Goal: Task Accomplishment & Management: Manage account settings

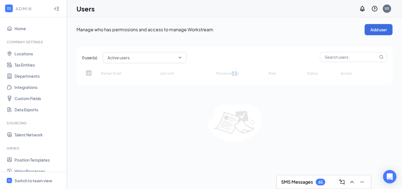
checkbox input "false"
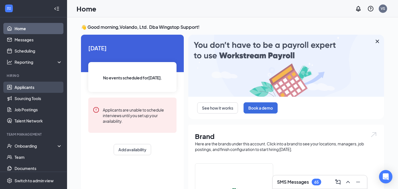
click at [42, 87] on link "Applicants" at bounding box center [39, 87] width 48 height 11
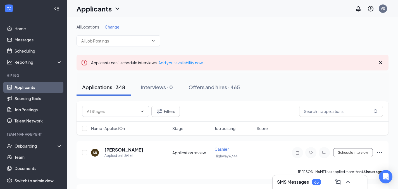
click at [311, 104] on div "Filters" at bounding box center [232, 111] width 312 height 20
click at [312, 110] on input "text" at bounding box center [341, 111] width 84 height 11
paste input "[PERSON_NAME]"
type input "[PERSON_NAME]"
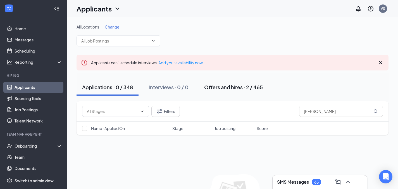
click at [231, 84] on div "Offers and hires · 2 / 465" at bounding box center [233, 86] width 59 height 7
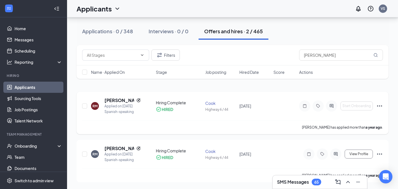
scroll to position [60, 0]
click at [50, 143] on div "Onboarding" at bounding box center [36, 146] width 43 height 6
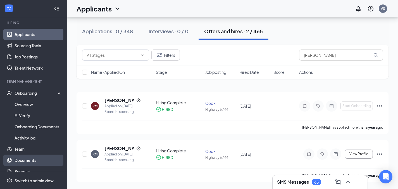
scroll to position [85, 0]
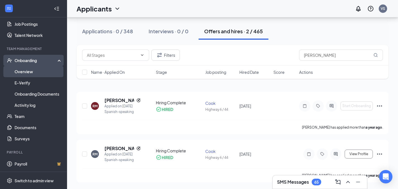
click at [36, 73] on link "Overview" at bounding box center [39, 71] width 48 height 11
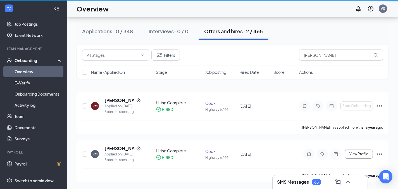
scroll to position [25, 0]
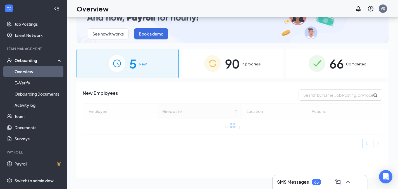
click at [256, 65] on span "In progress" at bounding box center [250, 64] width 19 height 6
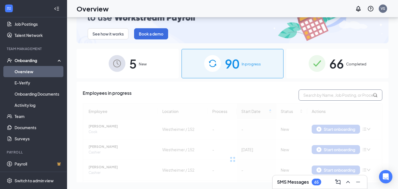
click at [320, 94] on input "text" at bounding box center [340, 94] width 84 height 11
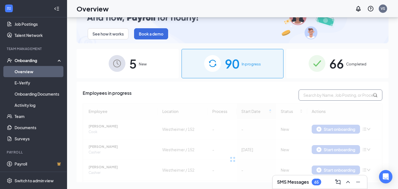
paste input "[PERSON_NAME]"
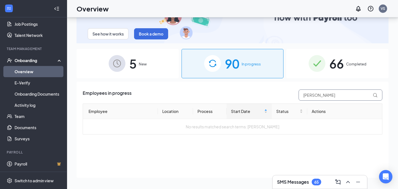
click at [300, 92] on input "[PERSON_NAME]" at bounding box center [340, 94] width 84 height 11
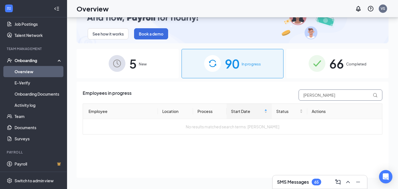
click at [327, 94] on input "[PERSON_NAME]" at bounding box center [340, 94] width 84 height 11
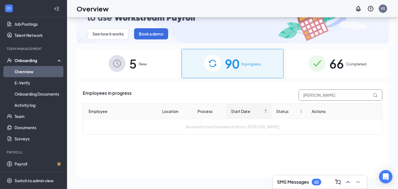
click at [327, 94] on input "[PERSON_NAME]" at bounding box center [340, 94] width 84 height 11
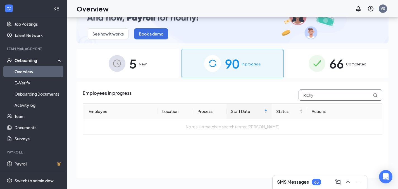
click at [305, 94] on input "Richy" at bounding box center [340, 94] width 84 height 11
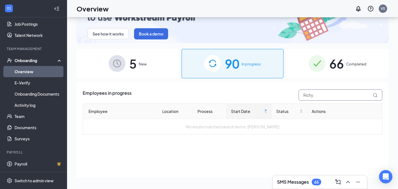
click at [305, 94] on input "Richy" at bounding box center [340, 94] width 84 height 11
click at [311, 96] on input "[PERSON_NAME]" at bounding box center [340, 94] width 84 height 11
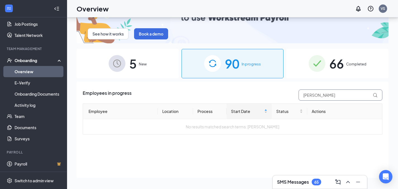
type input "[PERSON_NAME]"
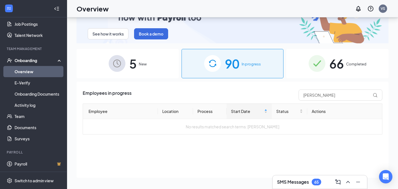
click at [324, 74] on div "66 Completed" at bounding box center [337, 63] width 102 height 29
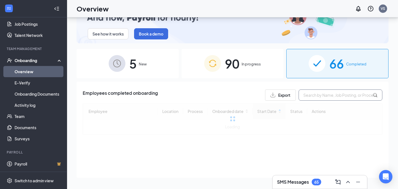
click at [332, 97] on input "text" at bounding box center [340, 94] width 84 height 11
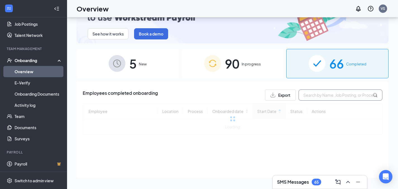
paste input "[PERSON_NAME]"
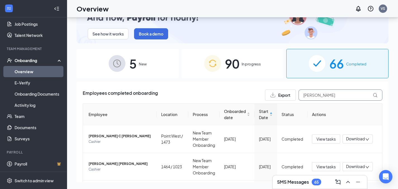
click at [309, 97] on input "[PERSON_NAME]" at bounding box center [340, 94] width 84 height 11
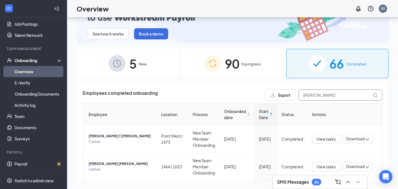
click at [309, 97] on input "[PERSON_NAME]" at bounding box center [340, 94] width 84 height 11
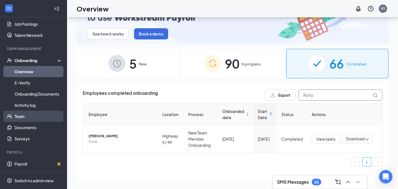
type input "Richy"
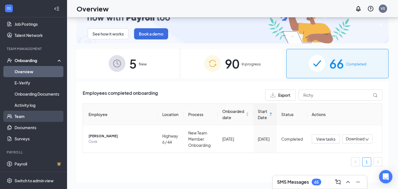
click at [28, 120] on link "Team" at bounding box center [39, 116] width 48 height 11
